Goal: Find contact information: Find contact information

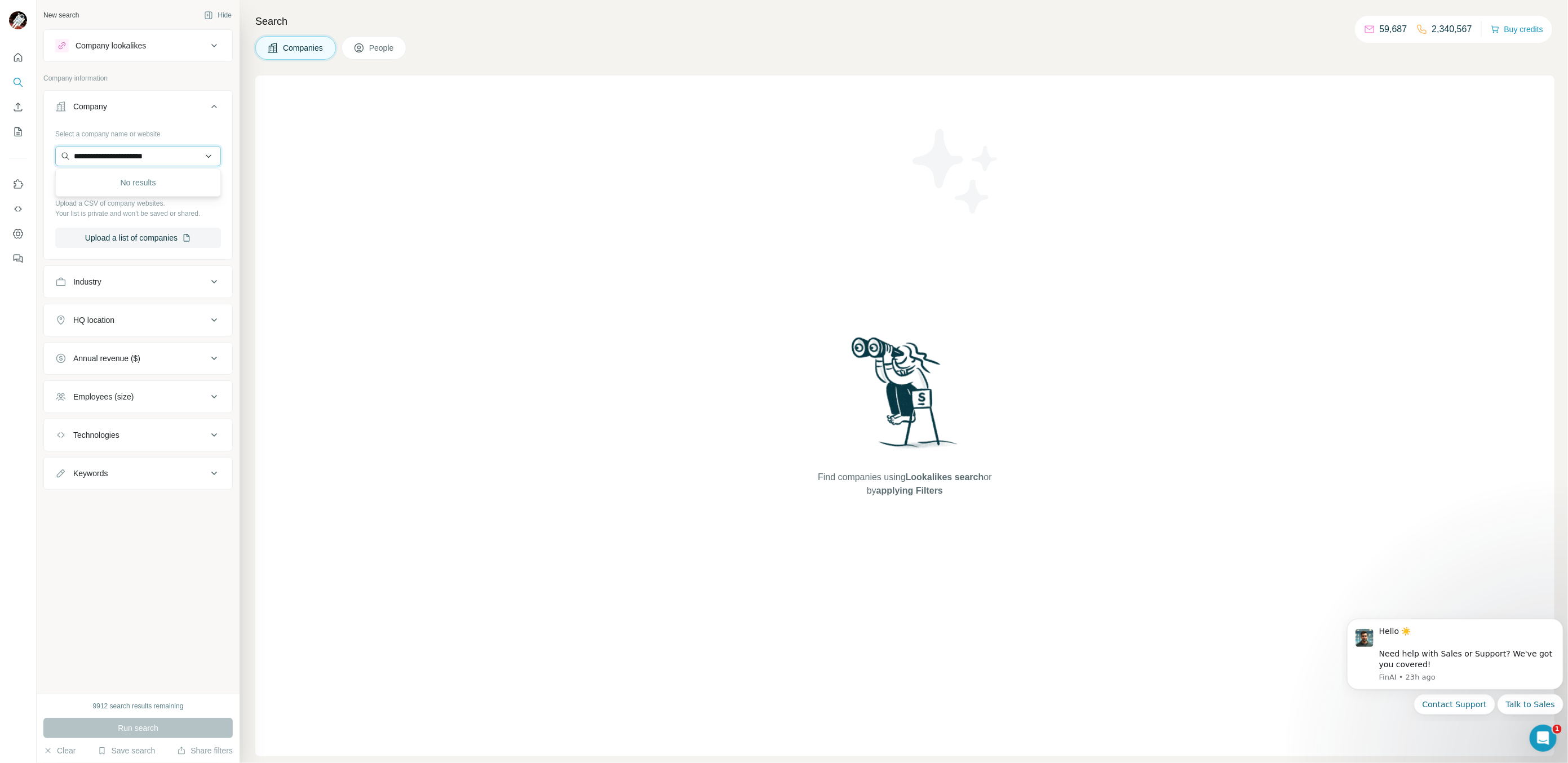
click at [144, 148] on input "**********" at bounding box center [138, 156] width 166 height 21
paste input "text"
type input "**********"
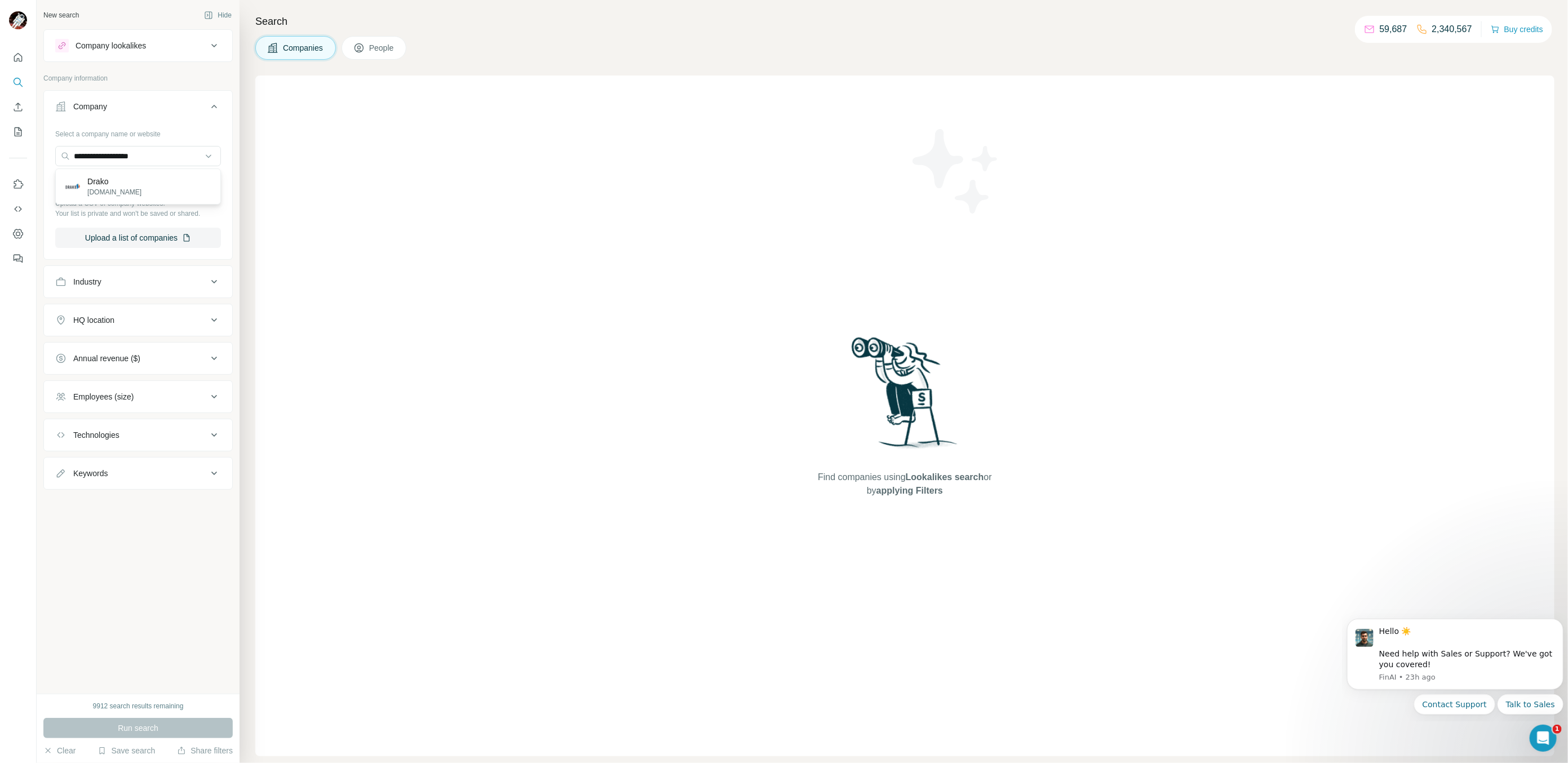
click at [143, 203] on div "Drako [DOMAIN_NAME]" at bounding box center [138, 187] width 166 height 36
click at [168, 161] on input "**********" at bounding box center [138, 156] width 166 height 21
click at [141, 182] on p "Drako" at bounding box center [115, 182] width 54 height 12
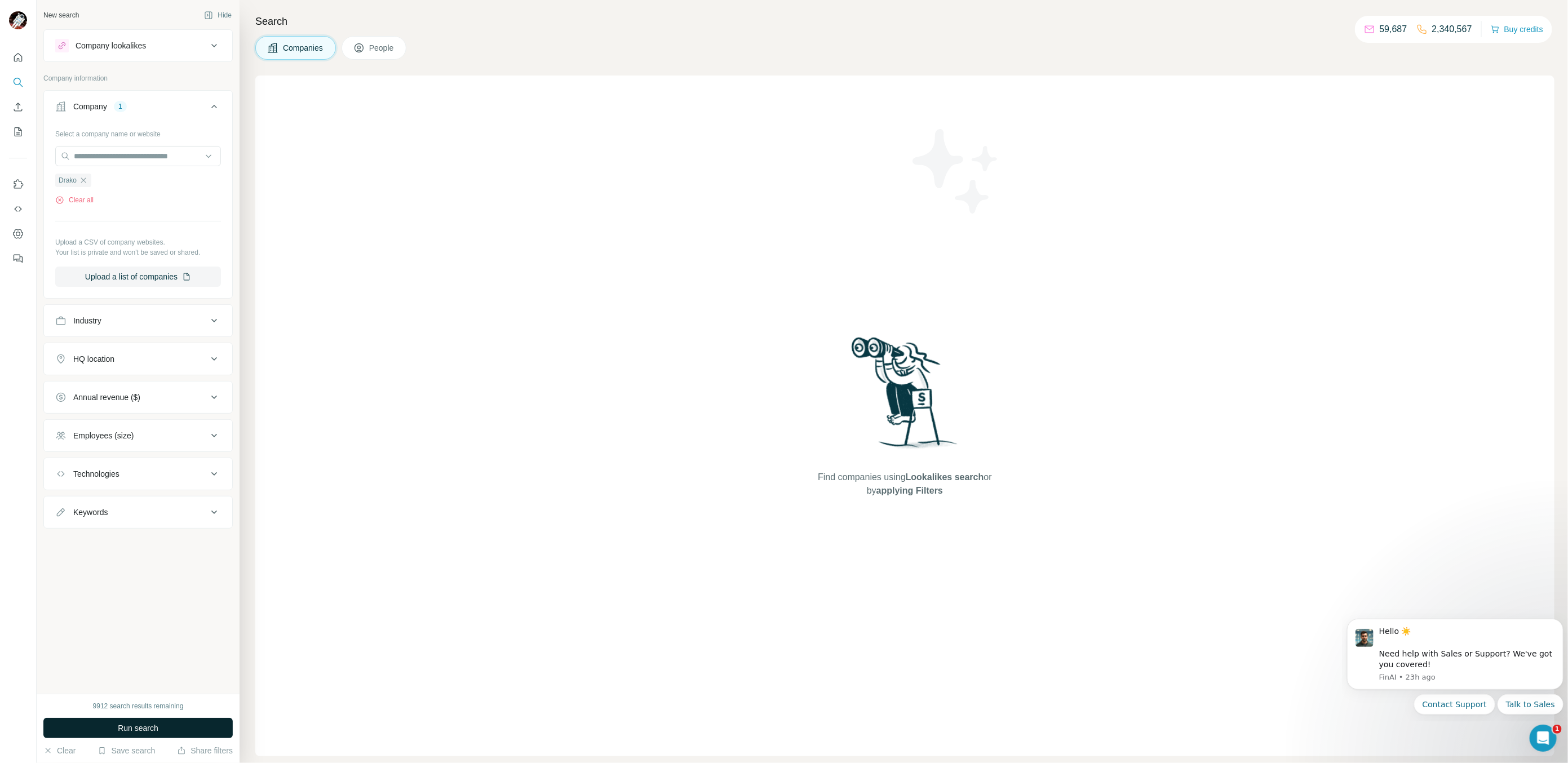
click at [119, 726] on span "Run search" at bounding box center [138, 728] width 40 height 12
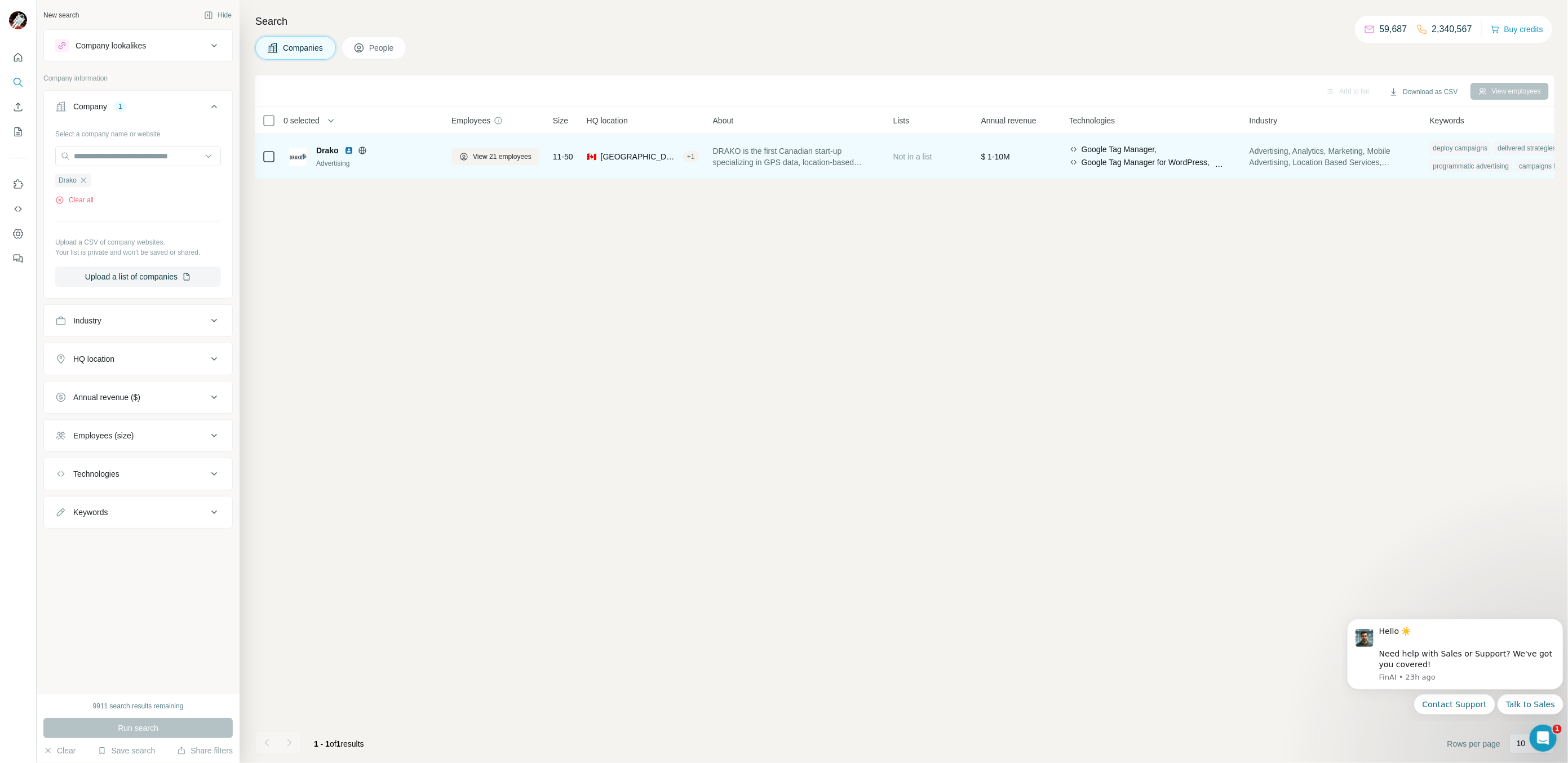
click at [277, 159] on td at bounding box center [268, 156] width 27 height 45
click at [276, 156] on td at bounding box center [268, 156] width 27 height 45
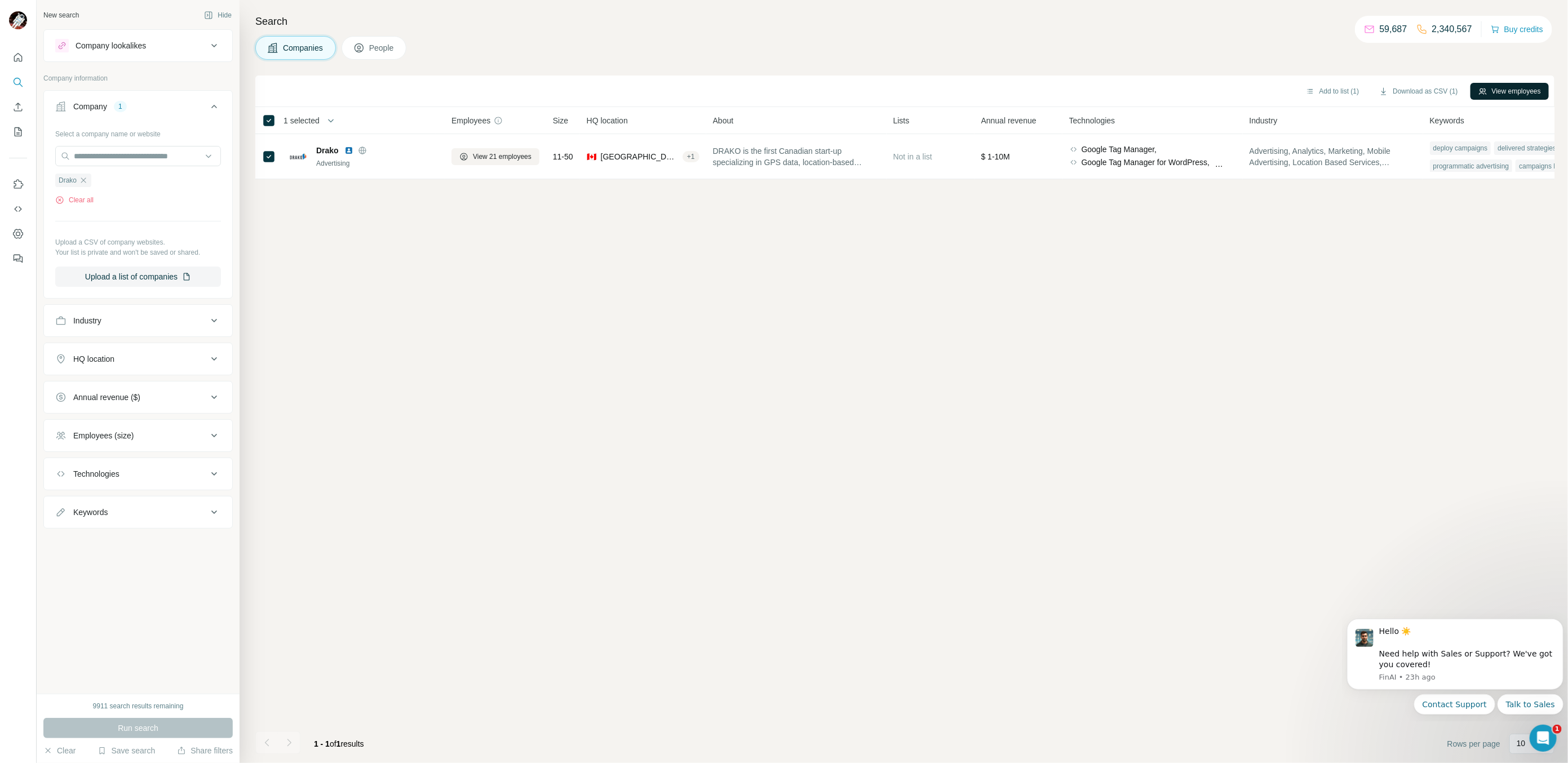
click at [1494, 93] on button "View employees" at bounding box center [1509, 91] width 78 height 17
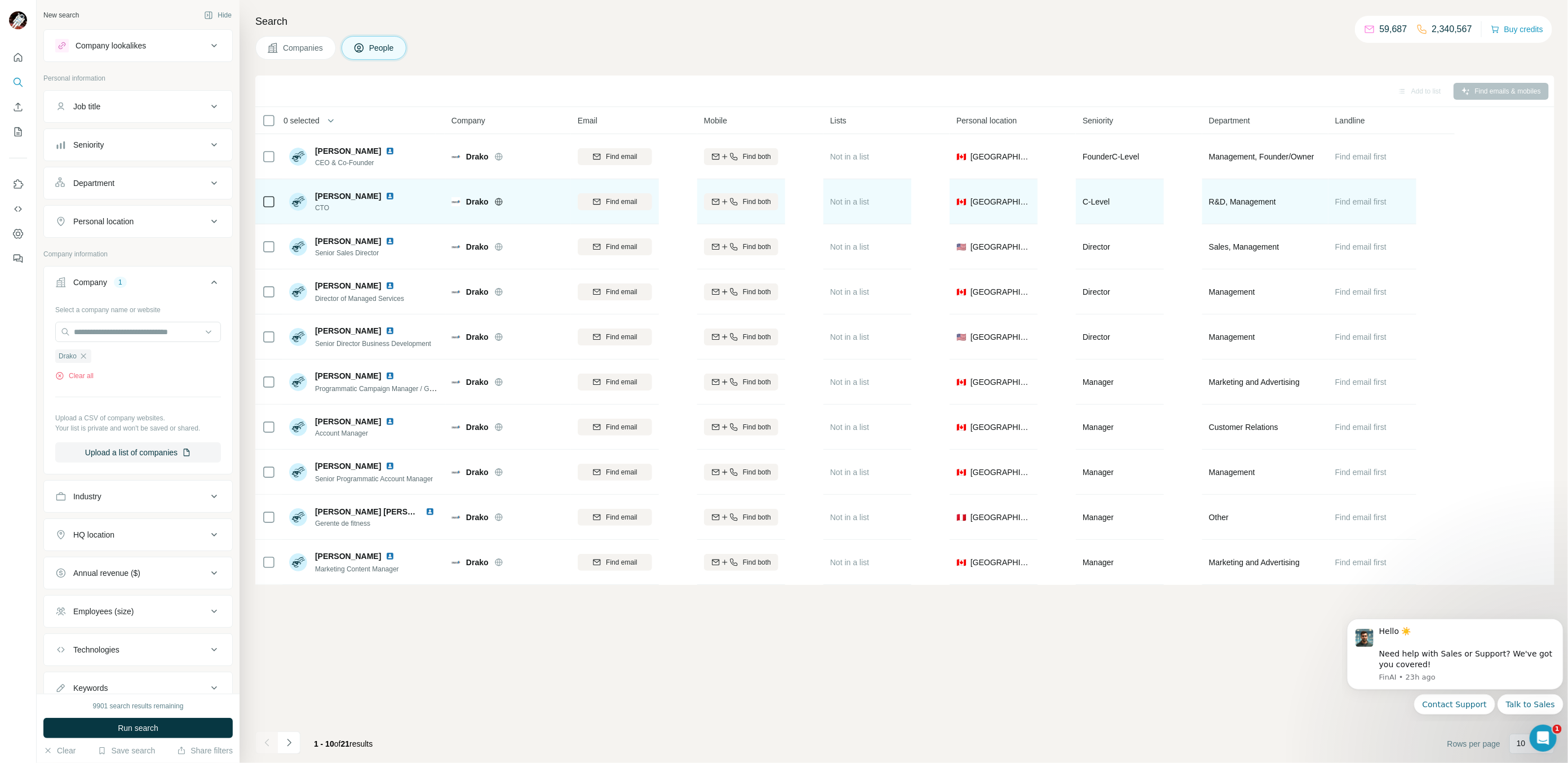
click at [268, 195] on icon at bounding box center [268, 201] width 13 height 13
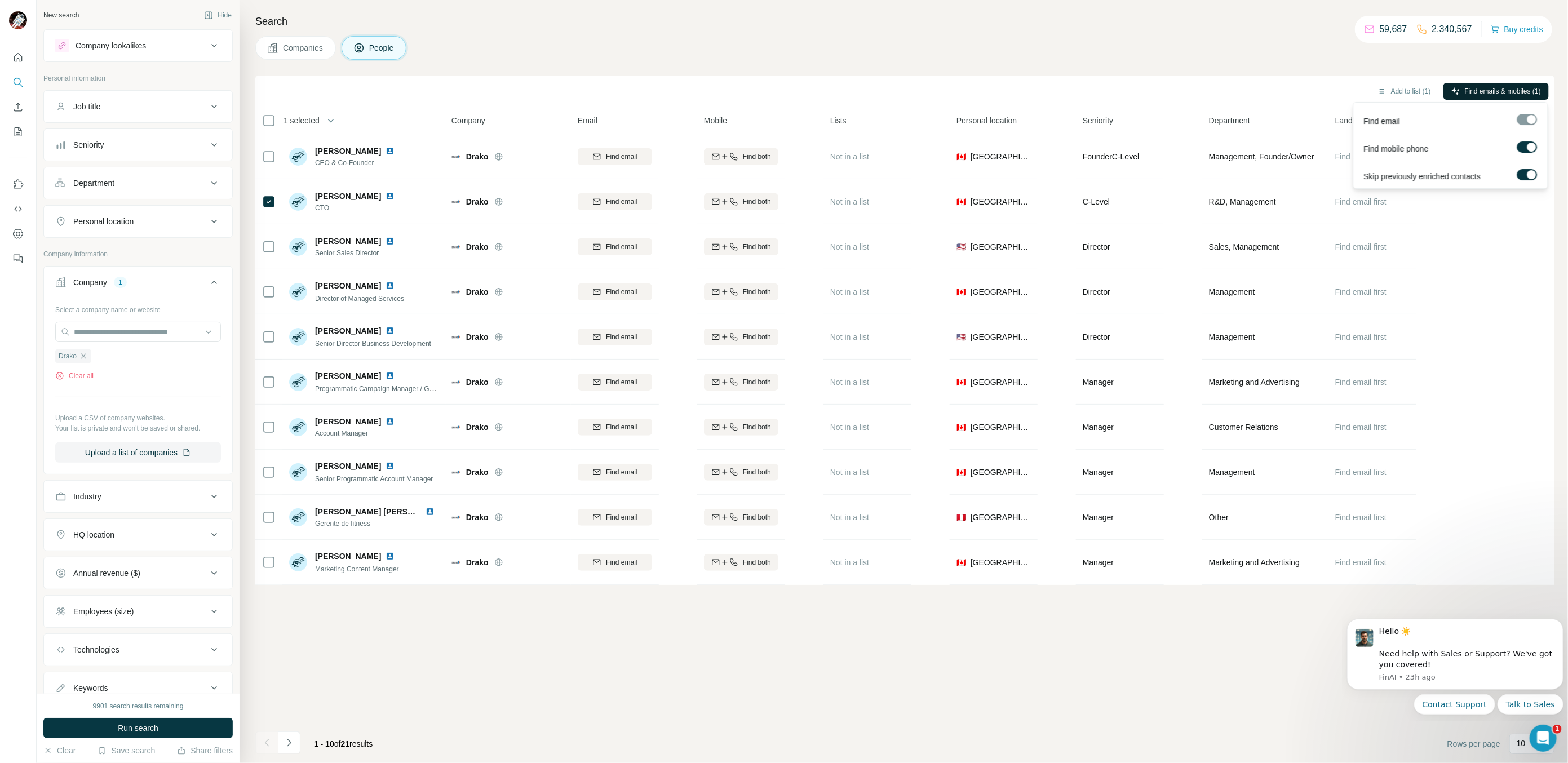
click at [1482, 97] on button "Find emails & mobiles (1)" at bounding box center [1496, 91] width 106 height 17
click at [1471, 89] on span "Find emails & mobiles (2)" at bounding box center [1503, 91] width 76 height 10
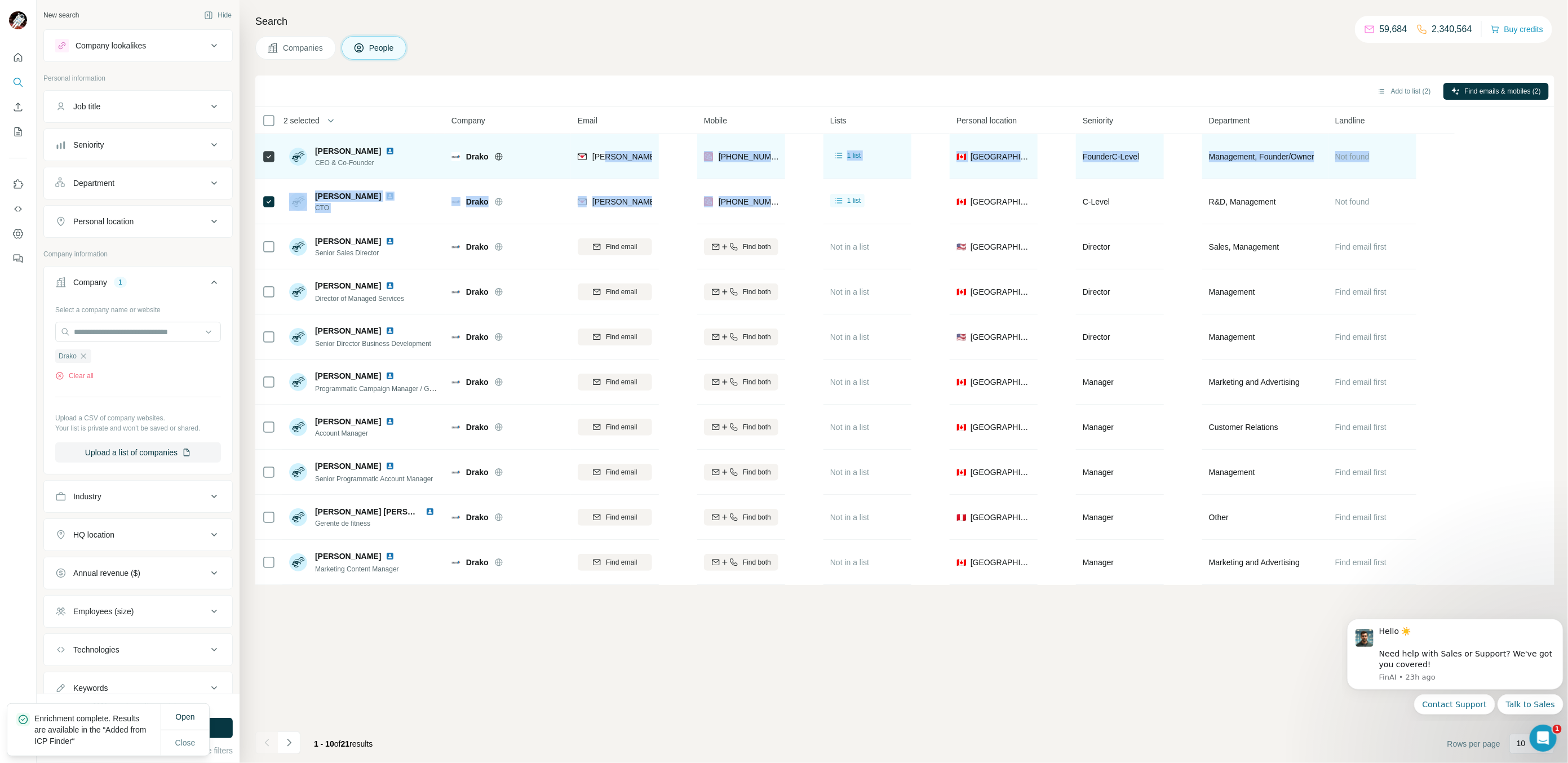
drag, startPoint x: 788, startPoint y: 212, endPoint x: 605, endPoint y: 168, distance: 188.2
click at [605, 168] on table "2 selected People Company Email Mobile Lists Personal location Seniority Depart…" at bounding box center [855, 346] width 1200 height 478
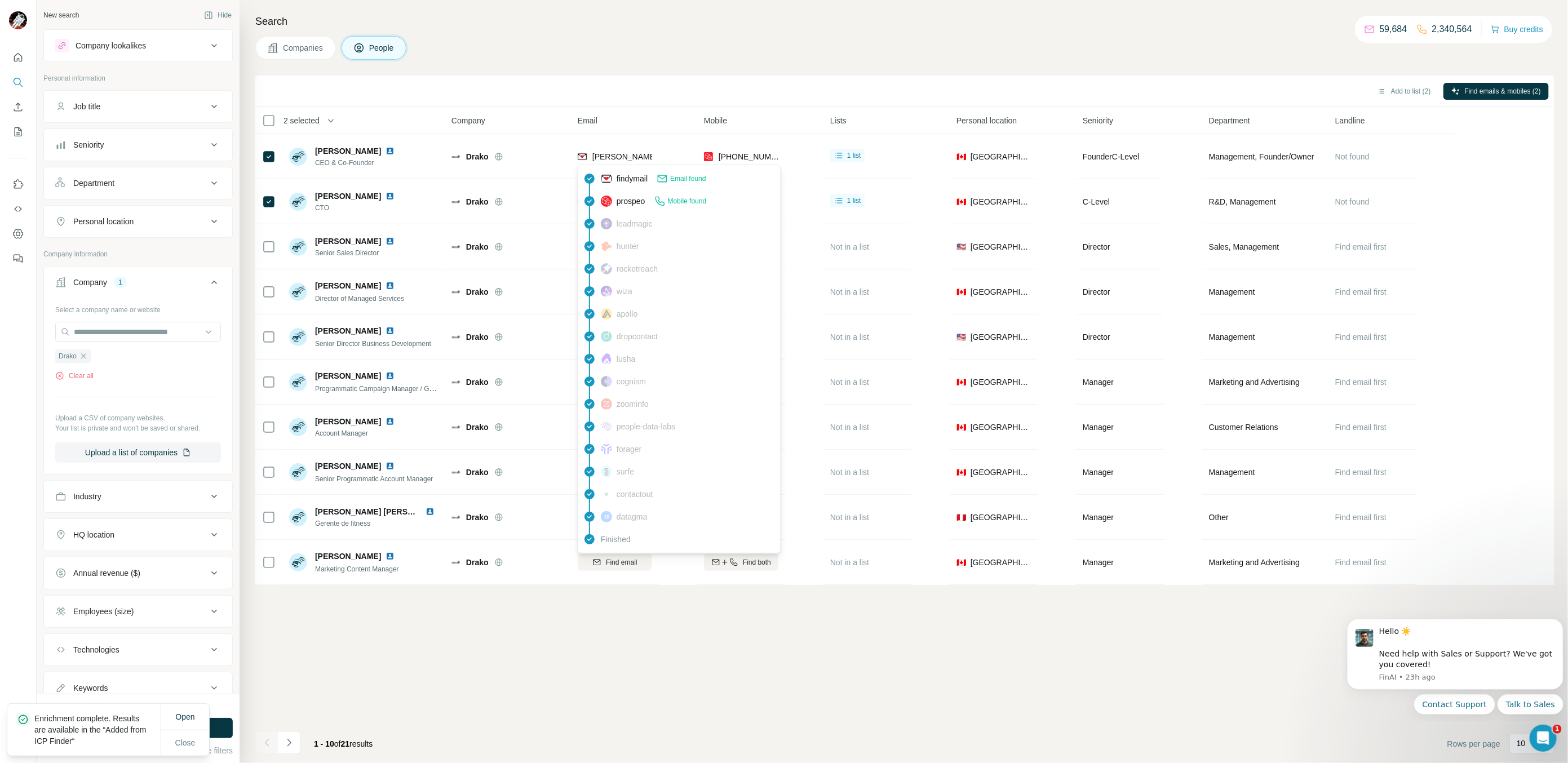
click at [609, 173] on div "findymail Email found" at bounding box center [654, 179] width 106 height 12
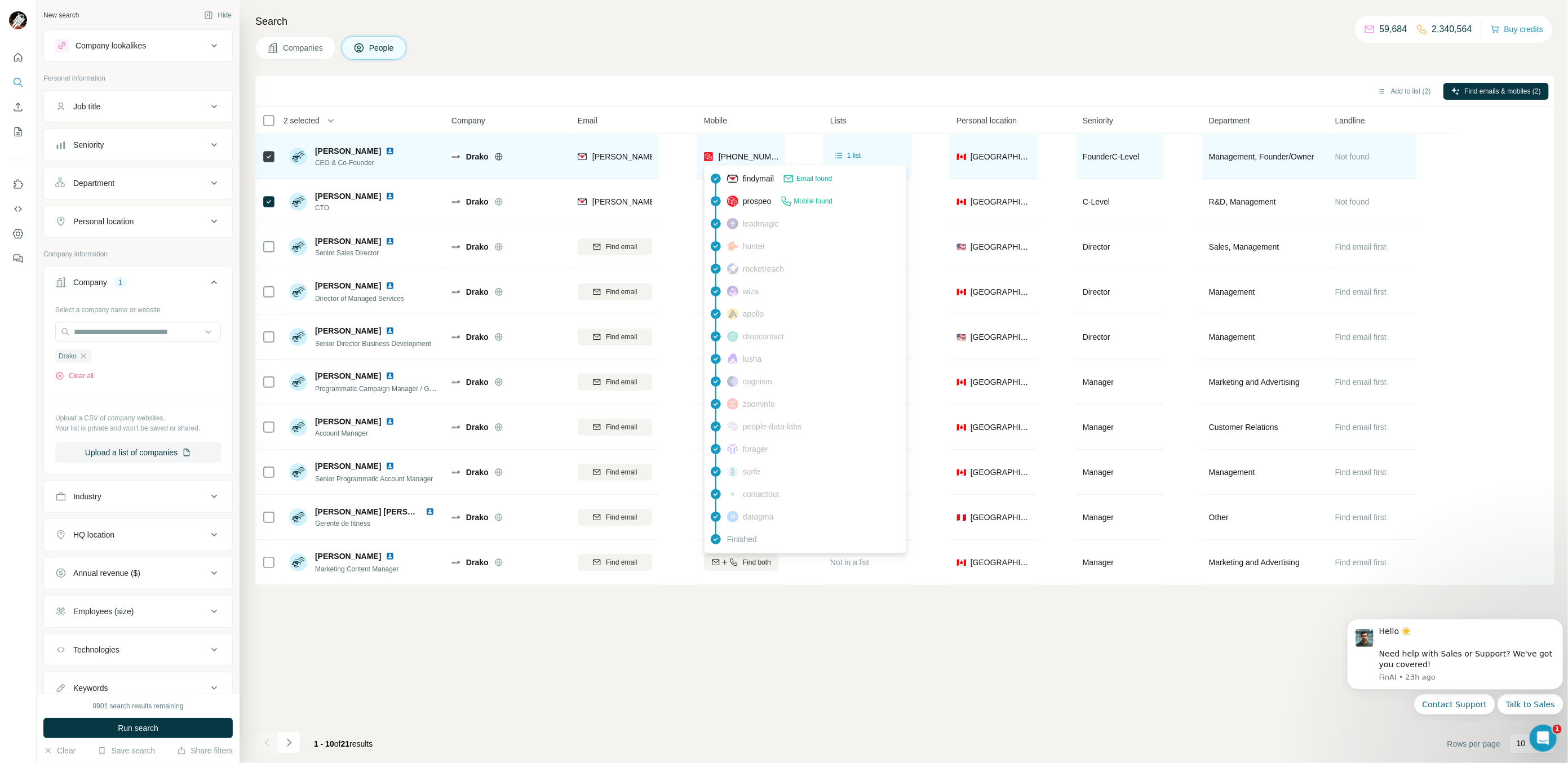
click at [747, 155] on span "[PHONE_NUMBER]" at bounding box center [754, 156] width 71 height 9
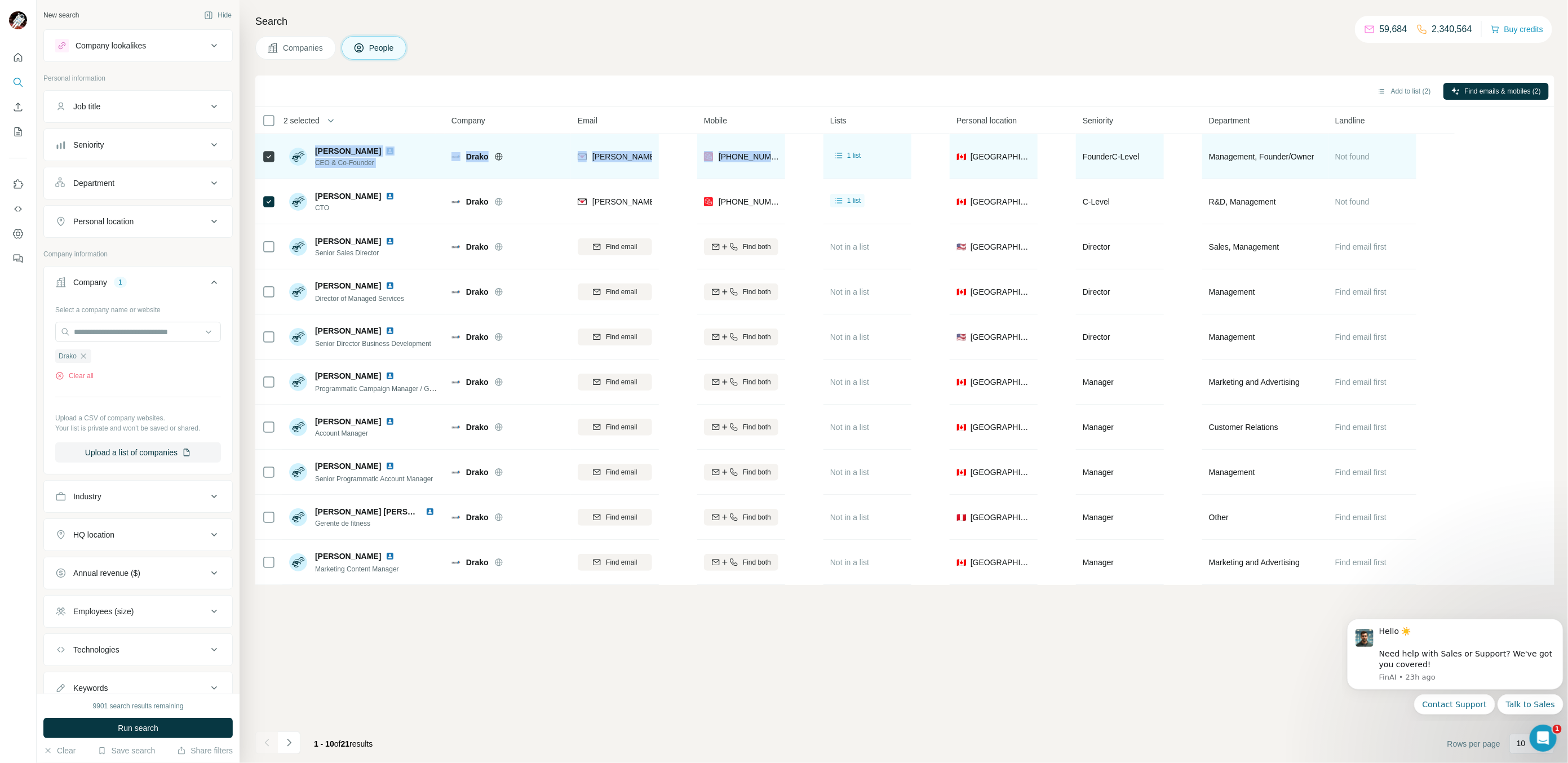
drag, startPoint x: 315, startPoint y: 151, endPoint x: 775, endPoint y: 154, distance: 460.0
click at [0, 0] on tr "[PERSON_NAME] CEO & Co-Founder [PERSON_NAME] [PERSON_NAME][EMAIL_ADDRESS][DOMAI…" at bounding box center [0, 0] width 0 height 0
copy tr "[PERSON_NAME] CEO & Co-Founder [PERSON_NAME] [PERSON_NAME][EMAIL_ADDRESS][DOMAI…"
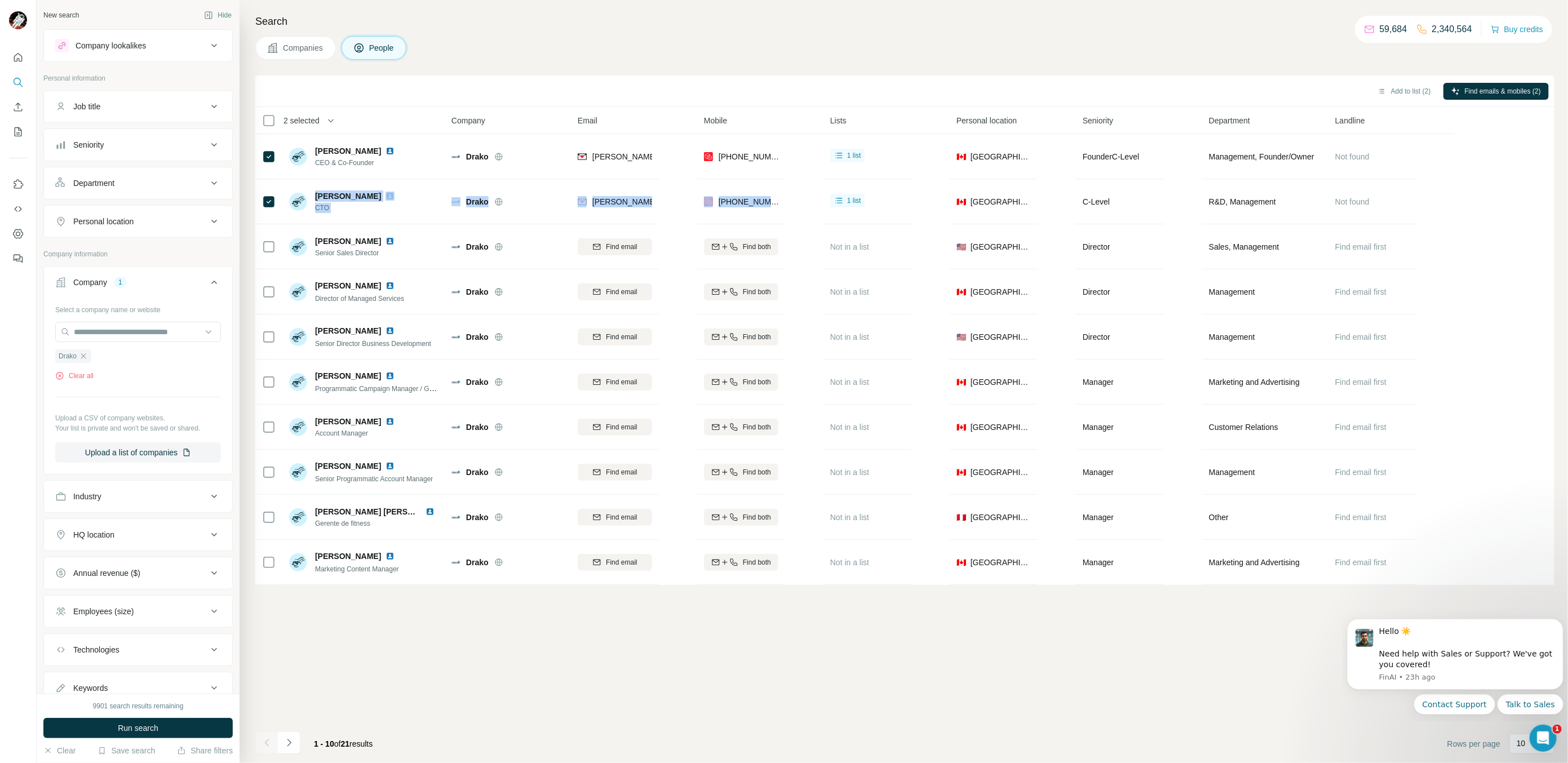
drag, startPoint x: 318, startPoint y: 192, endPoint x: 786, endPoint y: 205, distance: 468.2
click at [786, 205] on table "2 selected People Company Email Mobile Lists Personal location Seniority Depart…" at bounding box center [855, 346] width 1200 height 478
copy tr "[PERSON_NAME] CTO Drako [EMAIL_ADDRESS][DOMAIN_NAME] [PHONE_NUMBER]"
